Goal: Transaction & Acquisition: Purchase product/service

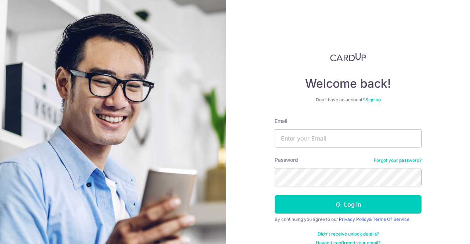
click at [310, 148] on form "Email Password Forgot your password? Log in By continuing you agree to our Priv…" at bounding box center [348, 181] width 147 height 128
click at [326, 131] on input "Email" at bounding box center [348, 138] width 147 height 18
type input "[EMAIL_ADDRESS][DOMAIN_NAME]"
click at [275, 195] on button "Log in" at bounding box center [348, 204] width 147 height 18
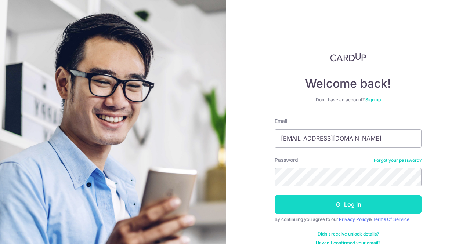
click at [376, 209] on button "Log in" at bounding box center [348, 204] width 147 height 18
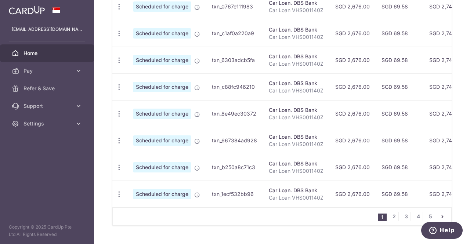
scroll to position [67, 0]
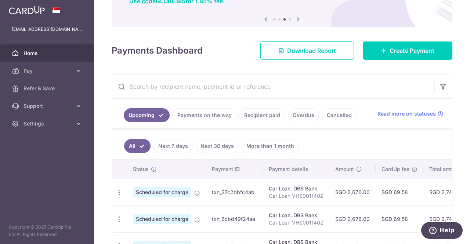
drag, startPoint x: 407, startPoint y: 58, endPoint x: 397, endPoint y: 33, distance: 26.5
click at [397, 33] on div "× Pause Schedule Pause all future payments in this series Pause just this one p…" at bounding box center [282, 122] width 376 height 244
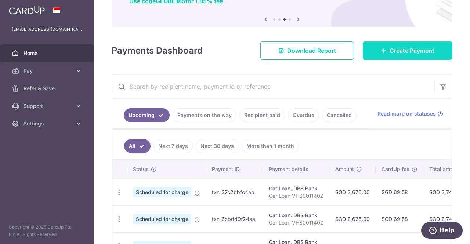
click at [393, 58] on link "Create Payment" at bounding box center [408, 50] width 90 height 18
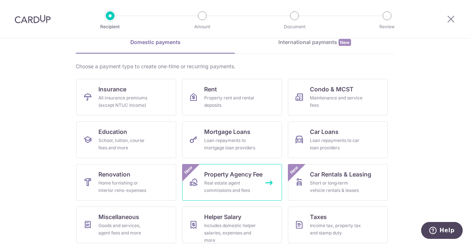
scroll to position [84, 0]
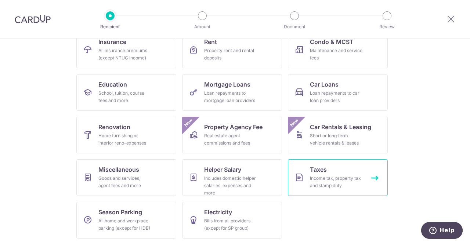
drag, startPoint x: 341, startPoint y: 171, endPoint x: 335, endPoint y: 170, distance: 6.7
click at [335, 170] on link "Taxes Income tax, property tax and stamp duty" at bounding box center [338, 177] width 100 height 37
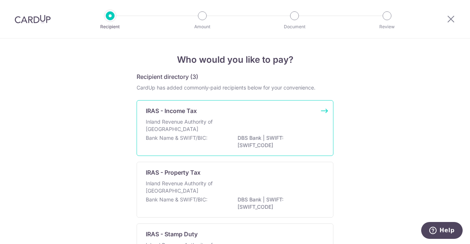
click at [235, 131] on div "Inland Revenue Authority of [GEOGRAPHIC_DATA]" at bounding box center [235, 126] width 178 height 16
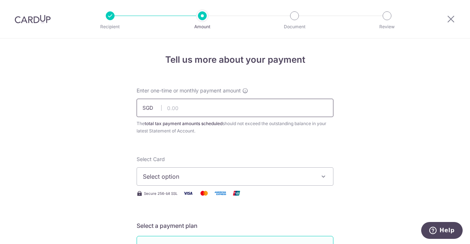
click at [194, 106] on input "text" at bounding box center [235, 108] width 197 height 18
click at [217, 172] on span "Select option" at bounding box center [228, 176] width 171 height 9
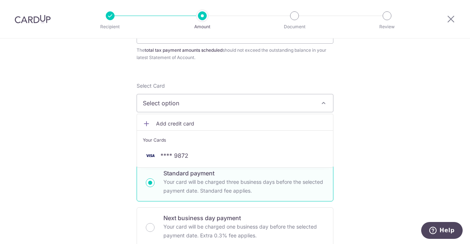
click at [217, 104] on span "Select option" at bounding box center [228, 103] width 171 height 9
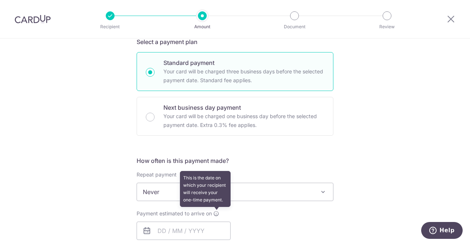
scroll to position [294, 0]
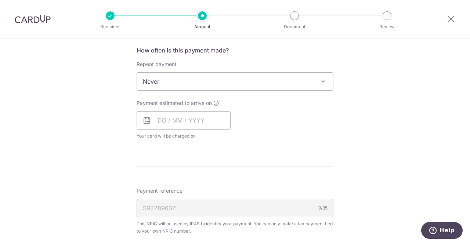
drag, startPoint x: 256, startPoint y: 88, endPoint x: 269, endPoint y: 92, distance: 14.2
click at [269, 92] on div "How often is this payment made? Repeat payment Never Every month Never To set u…" at bounding box center [235, 96] width 197 height 100
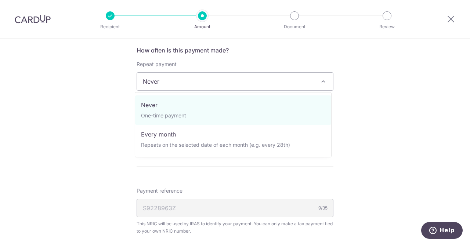
drag, startPoint x: 269, startPoint y: 92, endPoint x: 267, endPoint y: 82, distance: 10.2
click at [266, 82] on span "Never" at bounding box center [235, 82] width 196 height 18
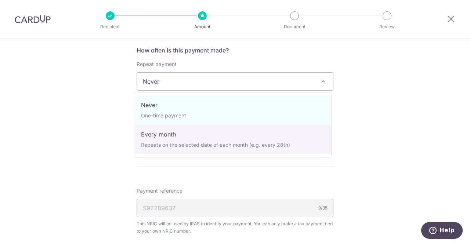
drag, startPoint x: 231, startPoint y: 135, endPoint x: 230, endPoint y: 139, distance: 4.2
select select "3"
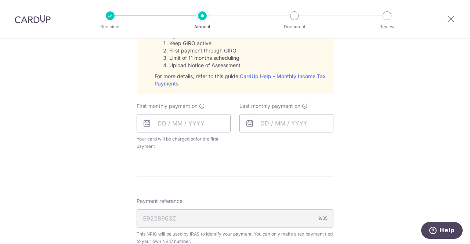
scroll to position [257, 0]
